Goal: Task Accomplishment & Management: Manage account settings

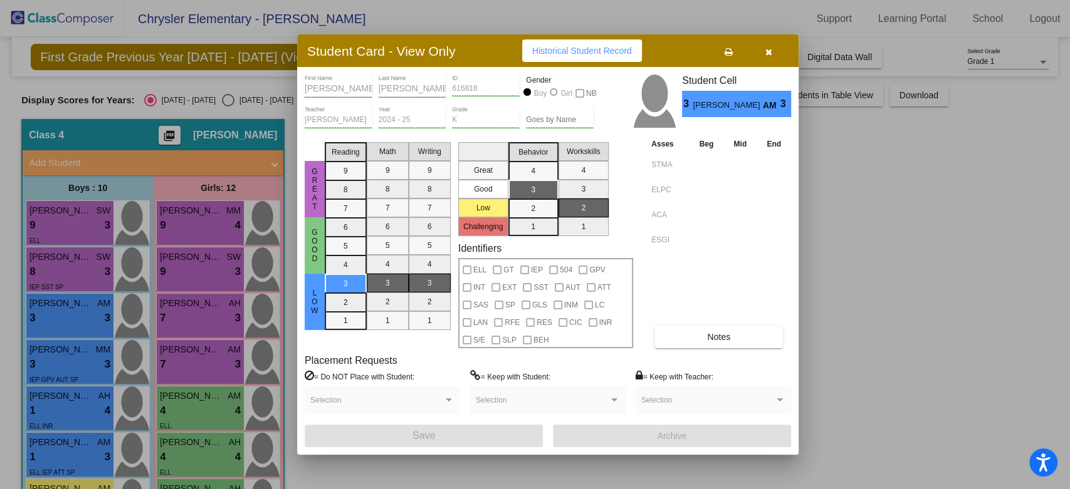
click at [771, 50] on icon "button" at bounding box center [768, 52] width 7 height 9
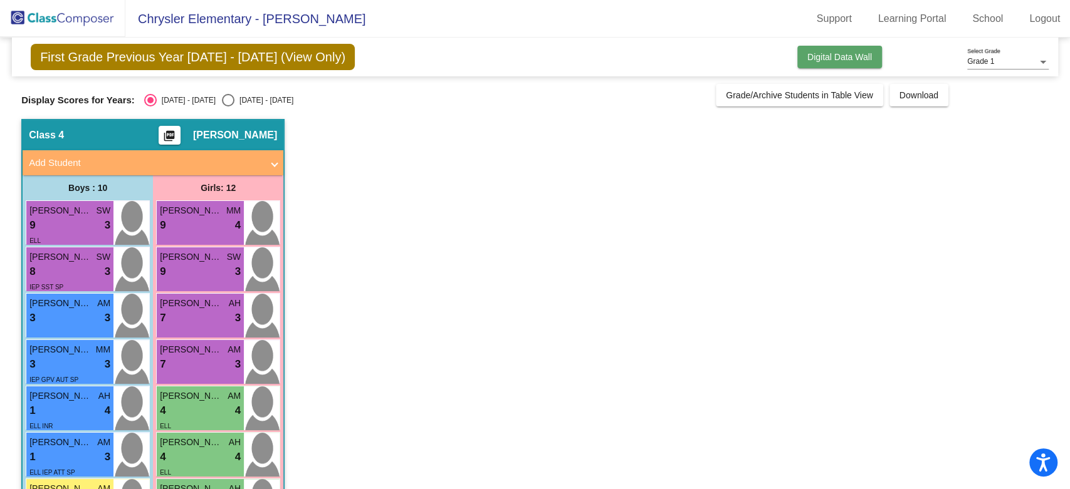
click at [825, 56] on span "Digital Data Wall" at bounding box center [839, 57] width 65 height 10
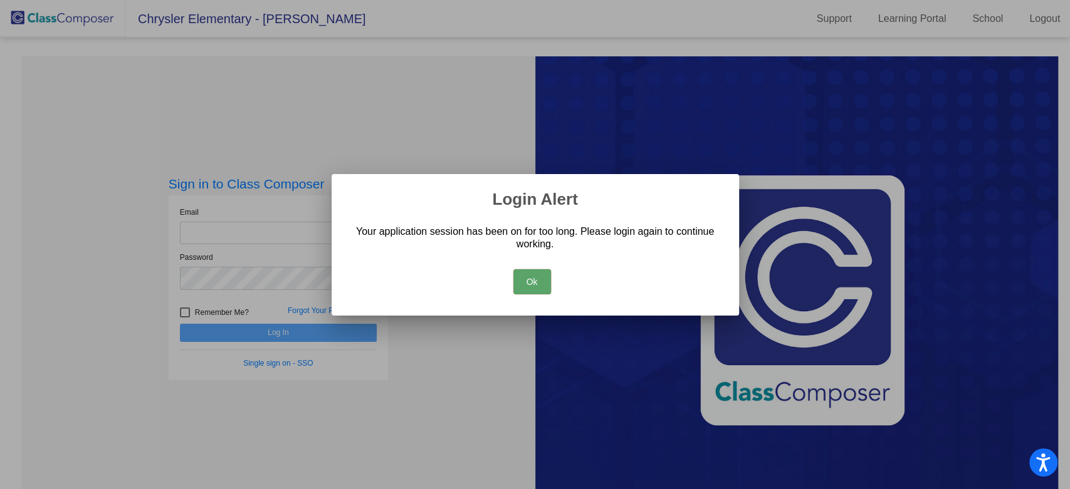
click at [535, 271] on button "Ok" at bounding box center [532, 281] width 38 height 25
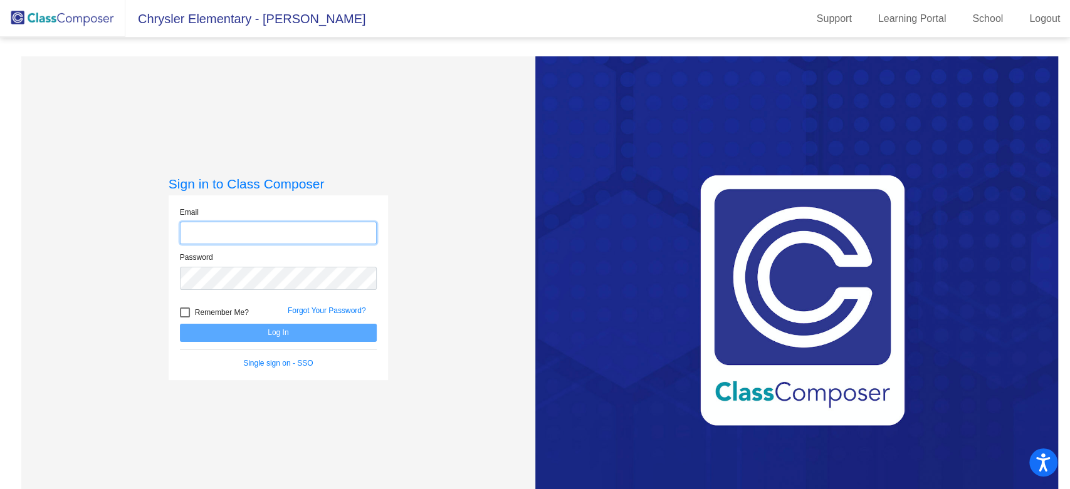
click at [238, 225] on input "email" at bounding box center [278, 233] width 197 height 23
type input "[EMAIL_ADDRESS][DOMAIN_NAME]"
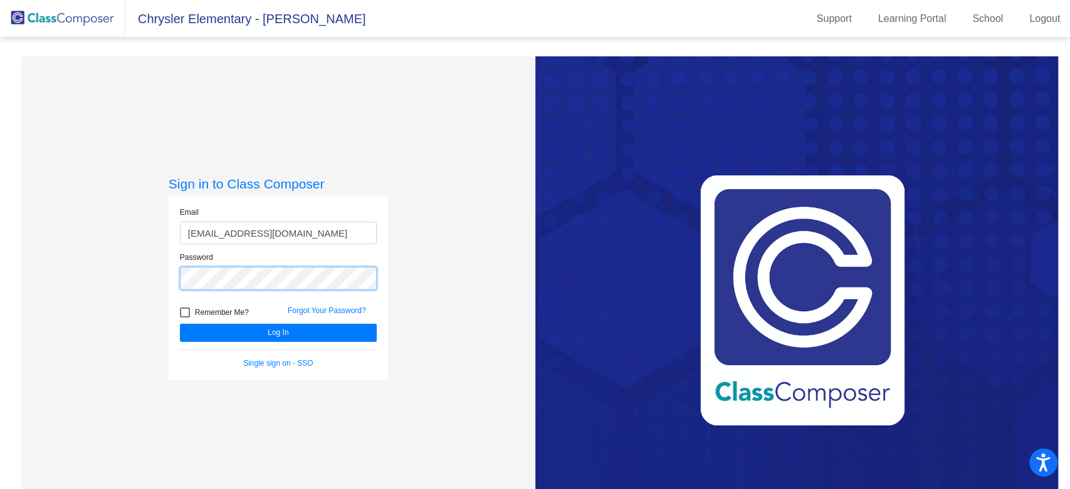
click at [180, 324] on button "Log In" at bounding box center [278, 333] width 197 height 18
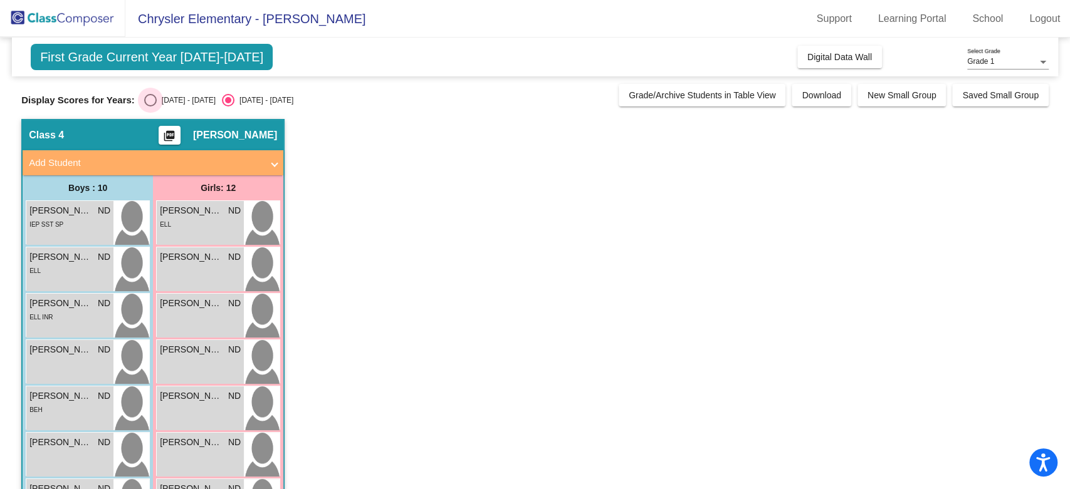
click at [152, 100] on div "Select an option" at bounding box center [150, 100] width 13 height 13
click at [150, 107] on input "[DATE] - [DATE]" at bounding box center [150, 107] width 1 height 1
radio input "true"
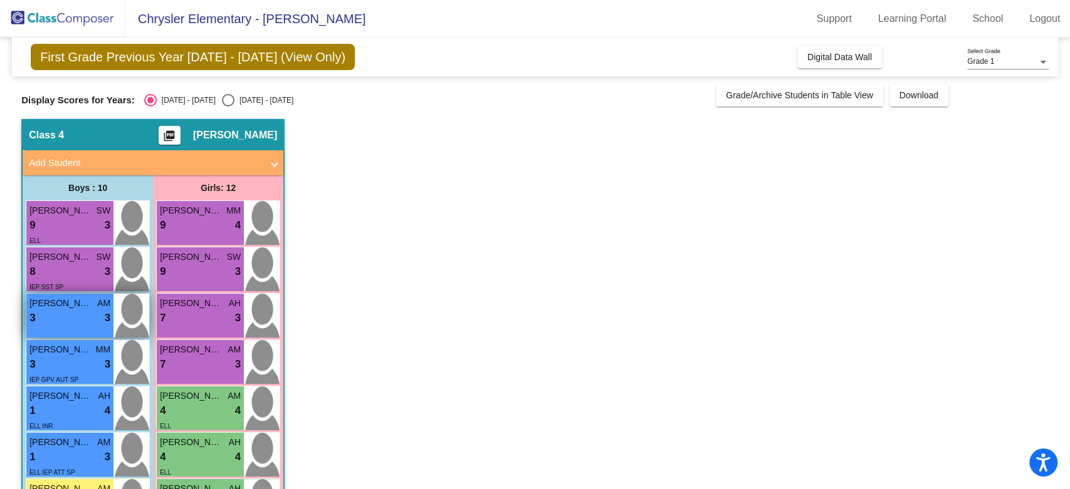
click at [81, 317] on div "3 lock do_not_disturb_alt 3" at bounding box center [69, 318] width 81 height 16
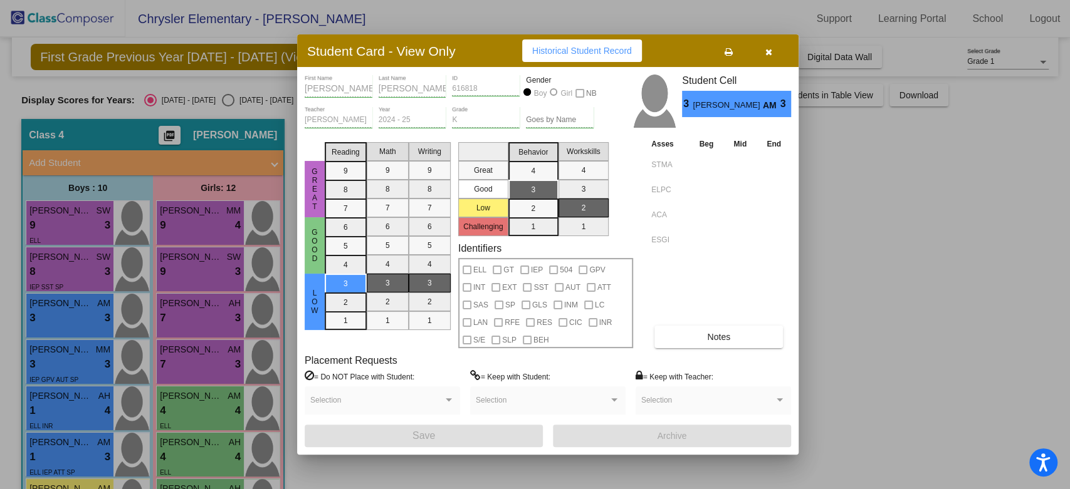
click at [691, 335] on button "Notes" at bounding box center [718, 337] width 128 height 23
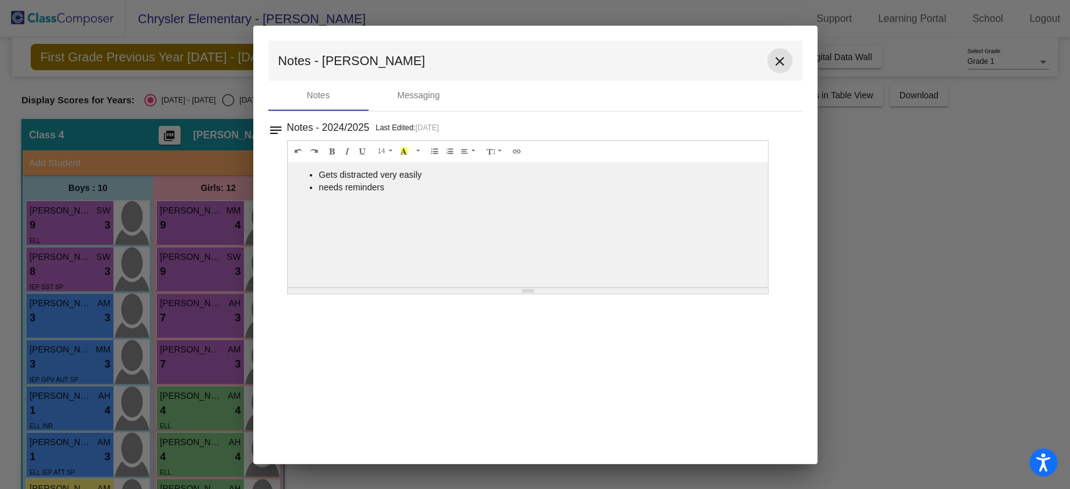
click at [786, 63] on mat-icon "close" at bounding box center [779, 61] width 15 height 15
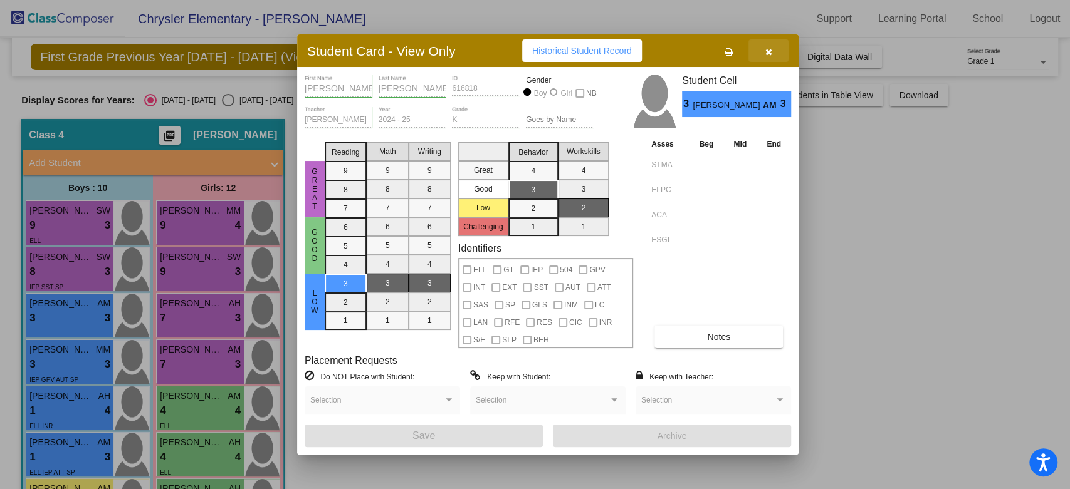
click at [766, 50] on icon "button" at bounding box center [768, 52] width 7 height 9
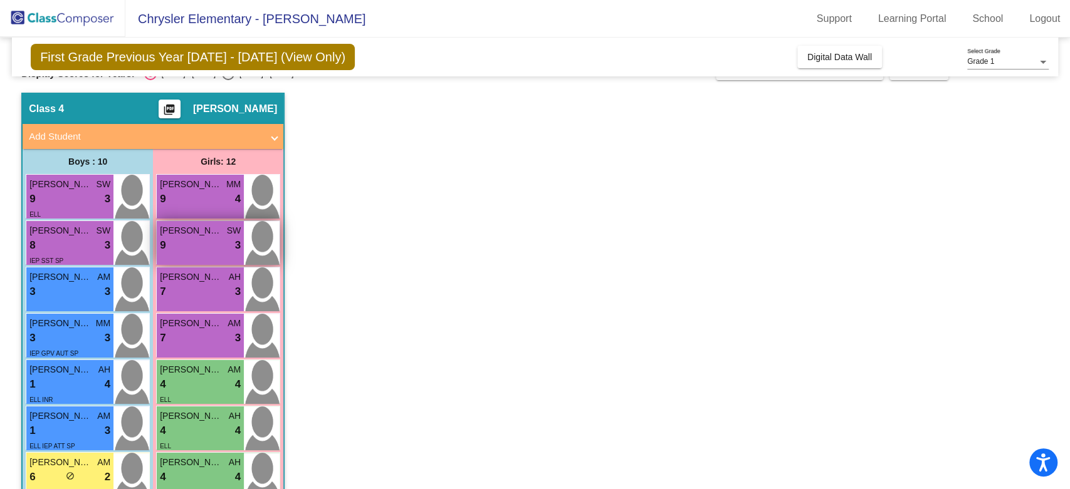
scroll to position [125, 0]
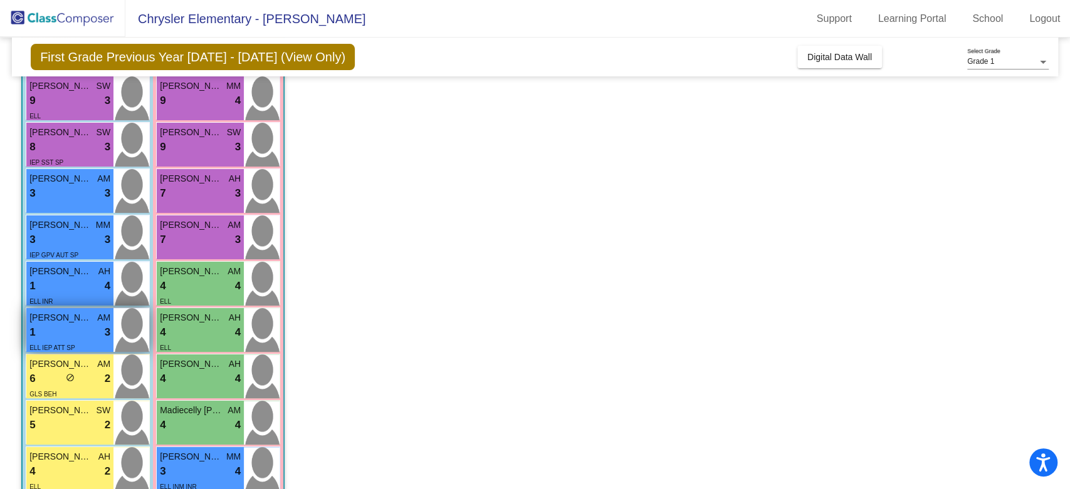
click at [68, 333] on div "1 lock do_not_disturb_alt 3" at bounding box center [69, 333] width 81 height 16
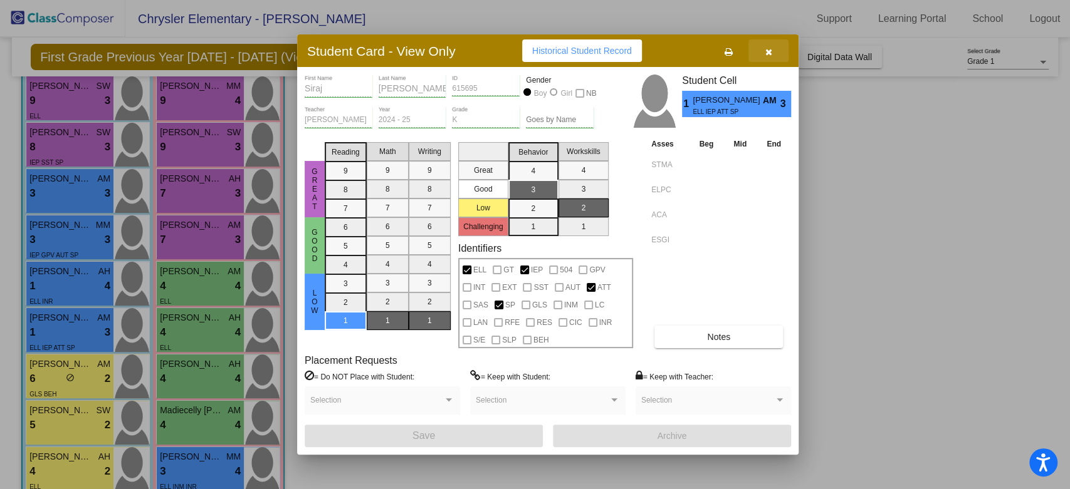
click at [765, 55] on icon "button" at bounding box center [768, 52] width 7 height 9
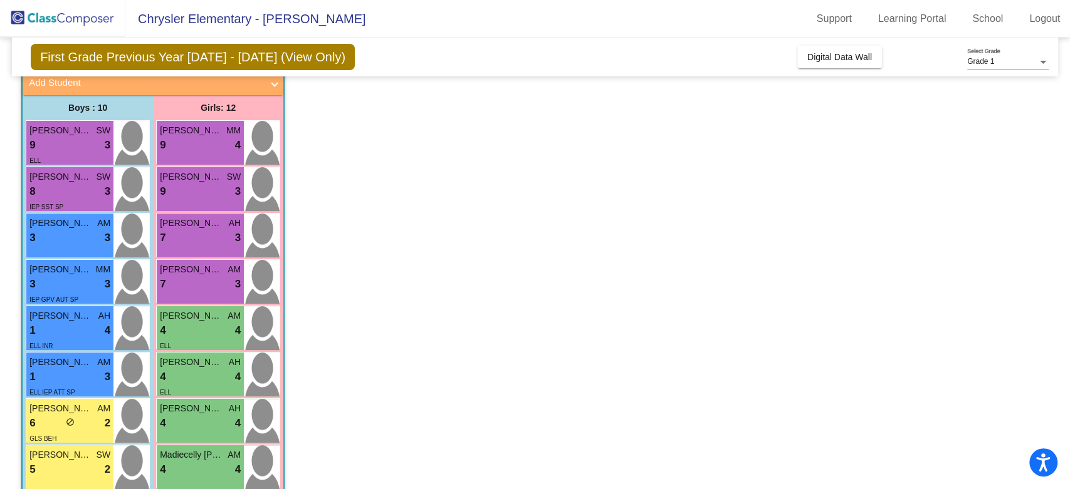
scroll to position [0, 0]
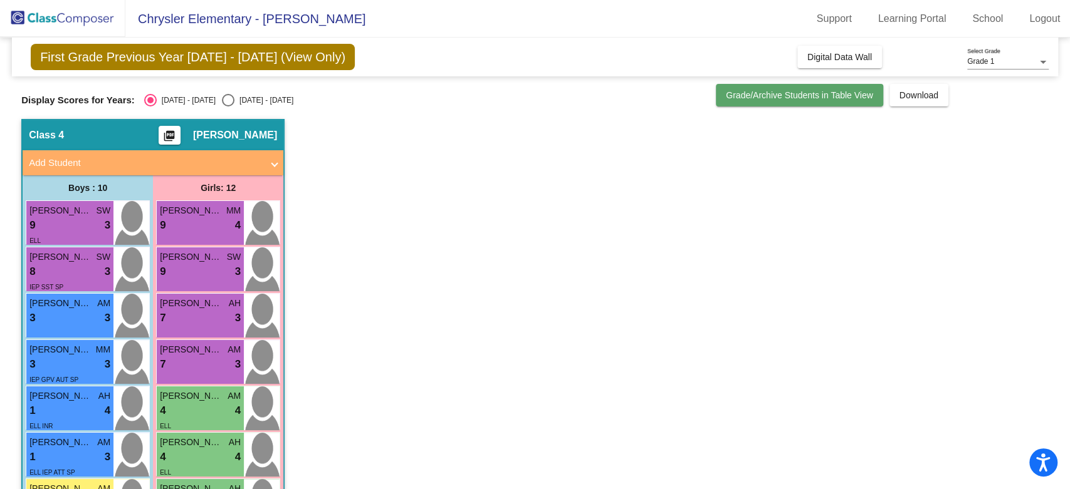
click at [797, 95] on span "Grade/Archive Students in Table View" at bounding box center [799, 95] width 147 height 10
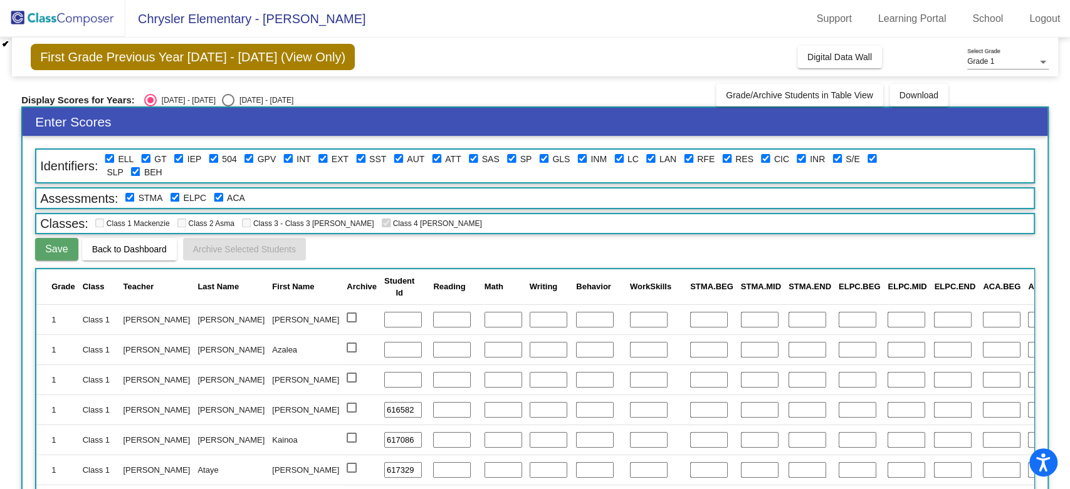
drag, startPoint x: 298, startPoint y: 340, endPoint x: 227, endPoint y: 358, distance: 73.3
click at [268, 358] on td "Azalea" at bounding box center [305, 350] width 75 height 30
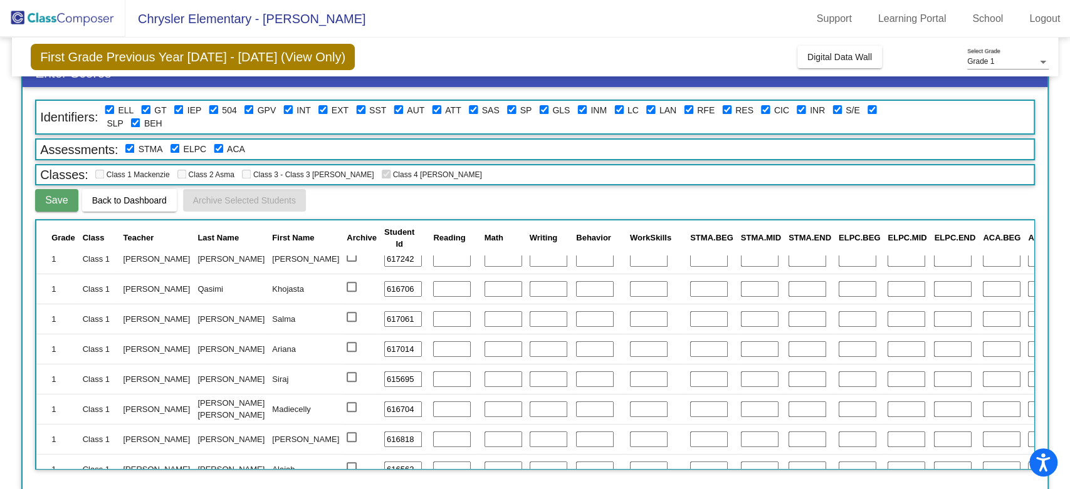
scroll to position [335, 0]
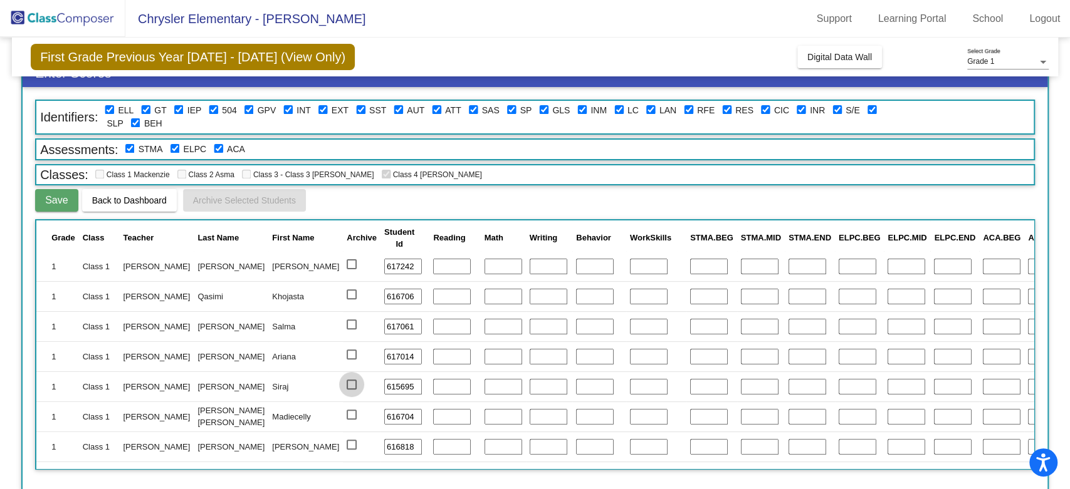
click at [347, 387] on div at bounding box center [352, 385] width 10 height 10
click at [351, 390] on input "select row 17" at bounding box center [351, 390] width 1 height 1
checkbox input "true"
click at [271, 204] on span "Archive Selected Students" at bounding box center [244, 201] width 103 height 10
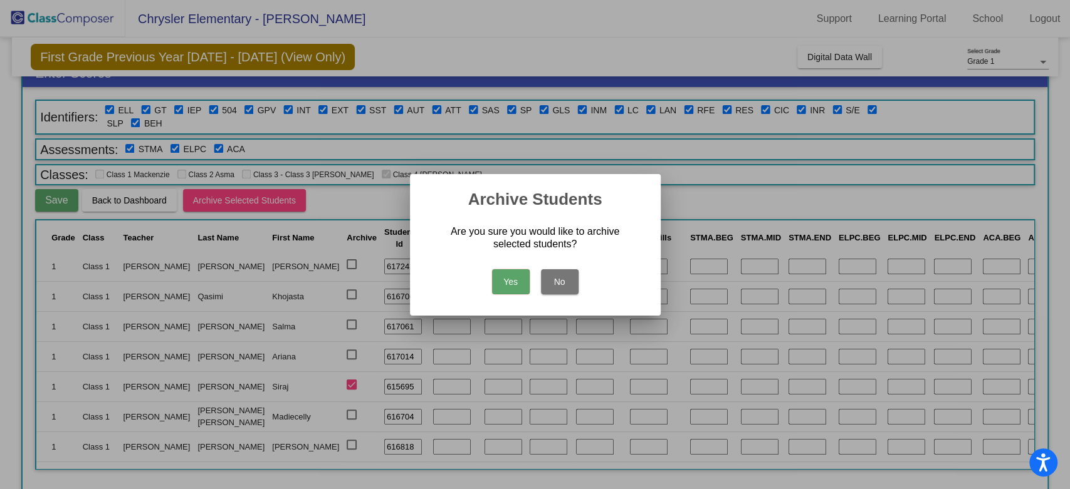
click at [511, 284] on button "Yes" at bounding box center [511, 281] width 38 height 25
